Goal: Task Accomplishment & Management: Complete application form

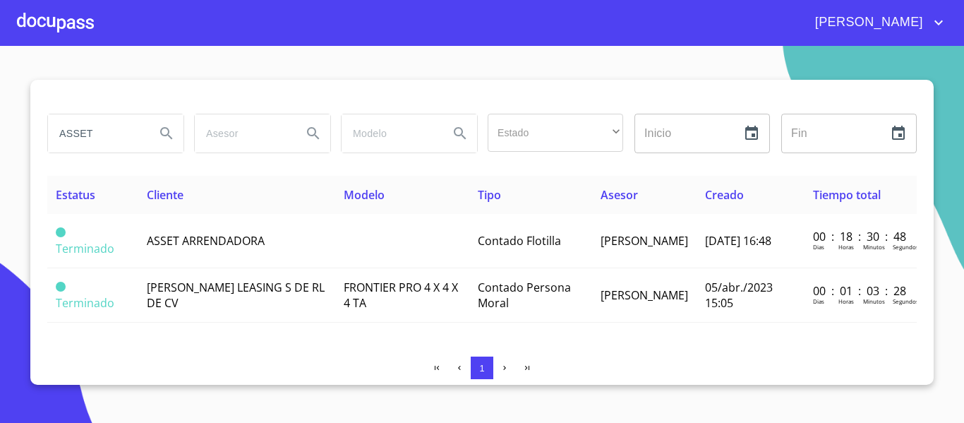
click at [103, 138] on input "ASSET" at bounding box center [96, 133] width 96 height 38
type input "A"
type input "[PERSON_NAME]"
click at [166, 133] on icon "Search" at bounding box center [166, 133] width 17 height 17
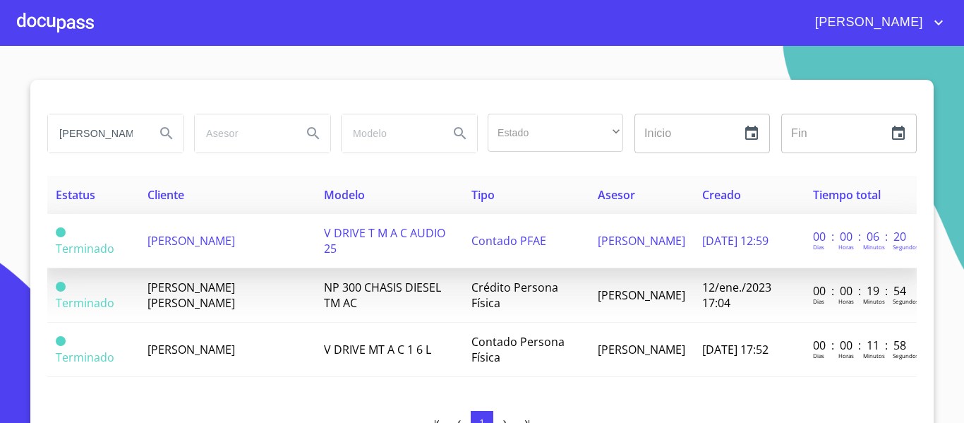
click at [241, 261] on td "[PERSON_NAME]" at bounding box center [227, 241] width 176 height 54
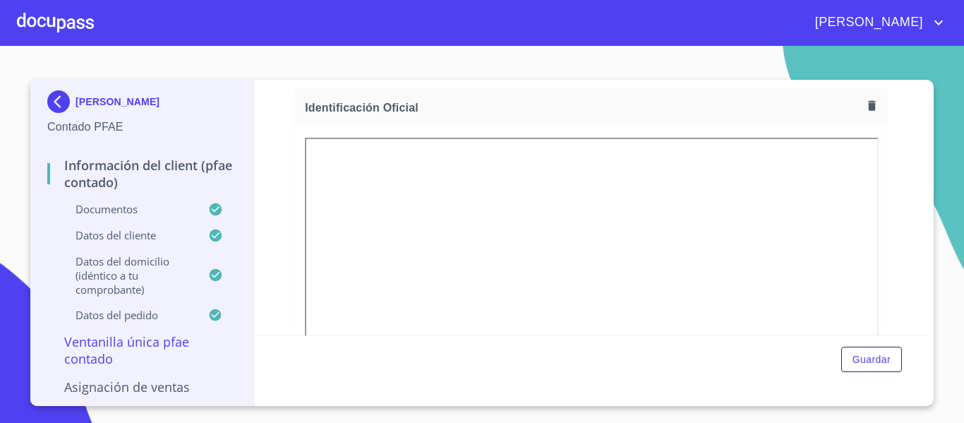
scroll to position [179, 0]
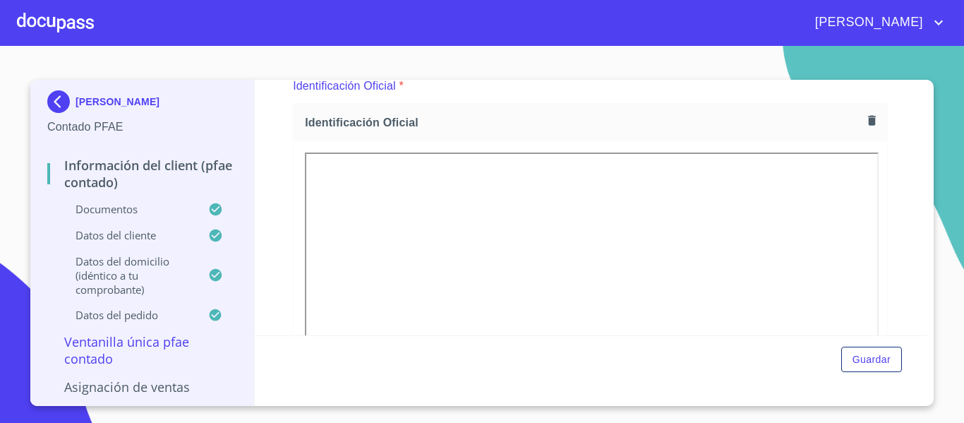
click at [66, 26] on div at bounding box center [55, 22] width 77 height 45
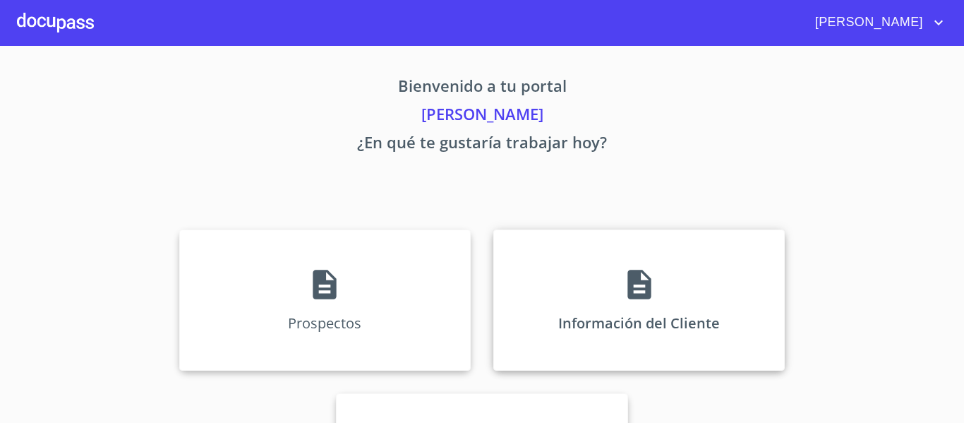
click at [542, 334] on div "Información del Cliente" at bounding box center [639, 299] width 292 height 141
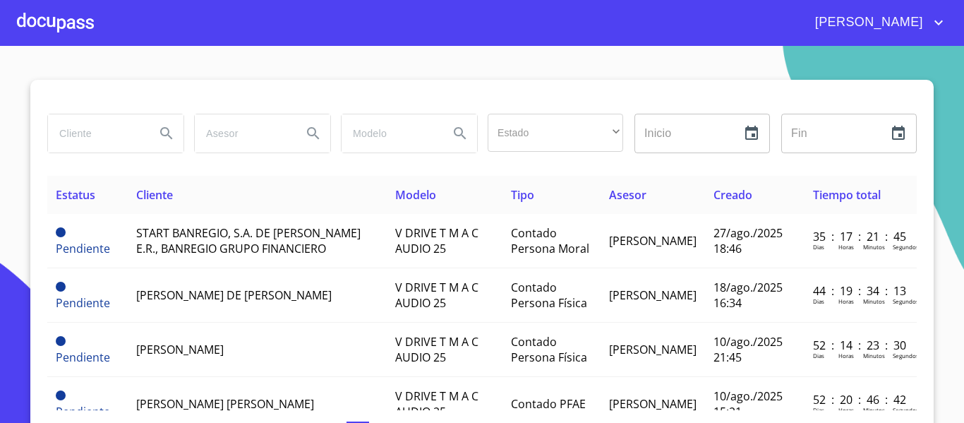
click at [92, 136] on input "search" at bounding box center [96, 133] width 96 height 38
type input "asset"
click at [162, 137] on icon "Search" at bounding box center [166, 133] width 17 height 17
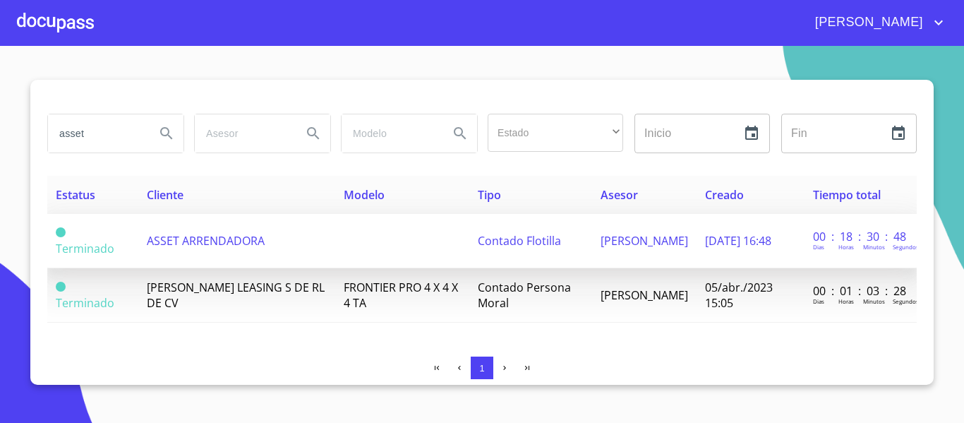
click at [300, 246] on td "ASSET ARRENDADORA" at bounding box center [236, 241] width 197 height 54
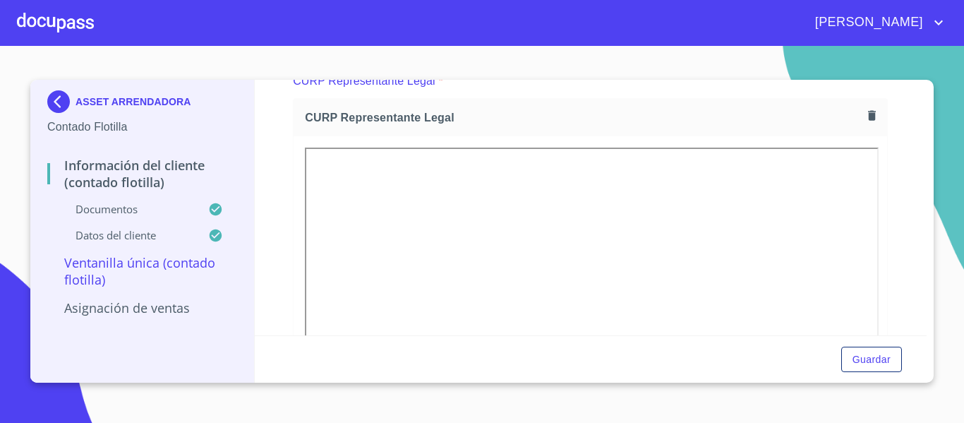
scroll to position [2543, 0]
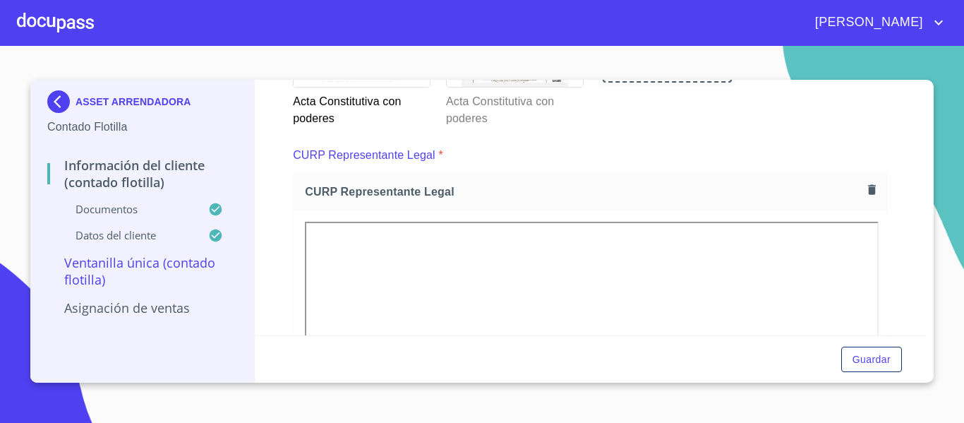
click at [868, 191] on icon "button" at bounding box center [872, 190] width 8 height 10
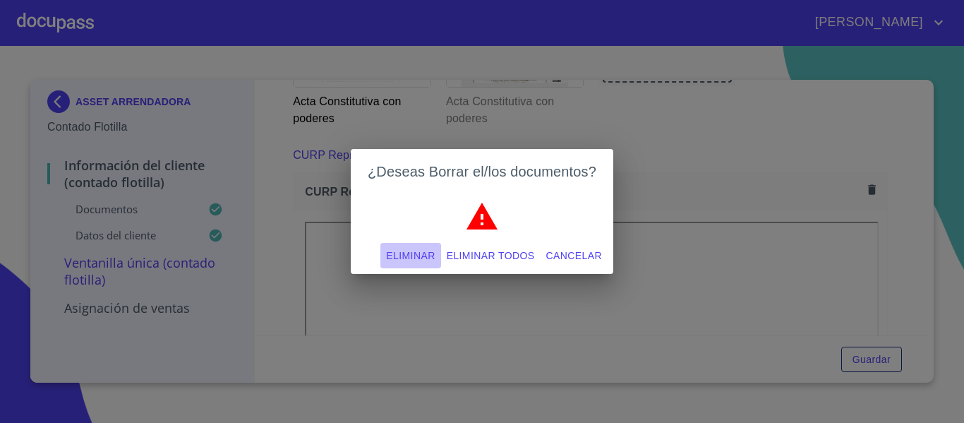
click at [392, 259] on span "Eliminar" at bounding box center [410, 256] width 49 height 18
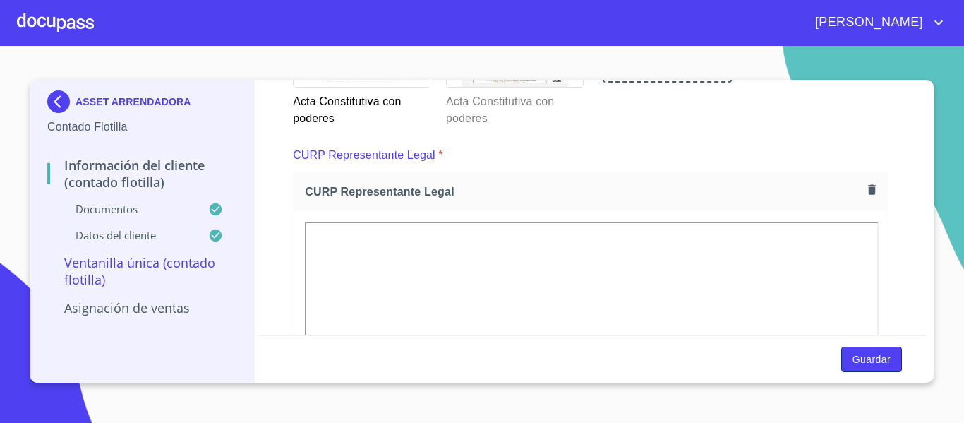
click at [865, 362] on span "Guardar" at bounding box center [872, 360] width 38 height 18
